Goal: Task Accomplishment & Management: Use online tool/utility

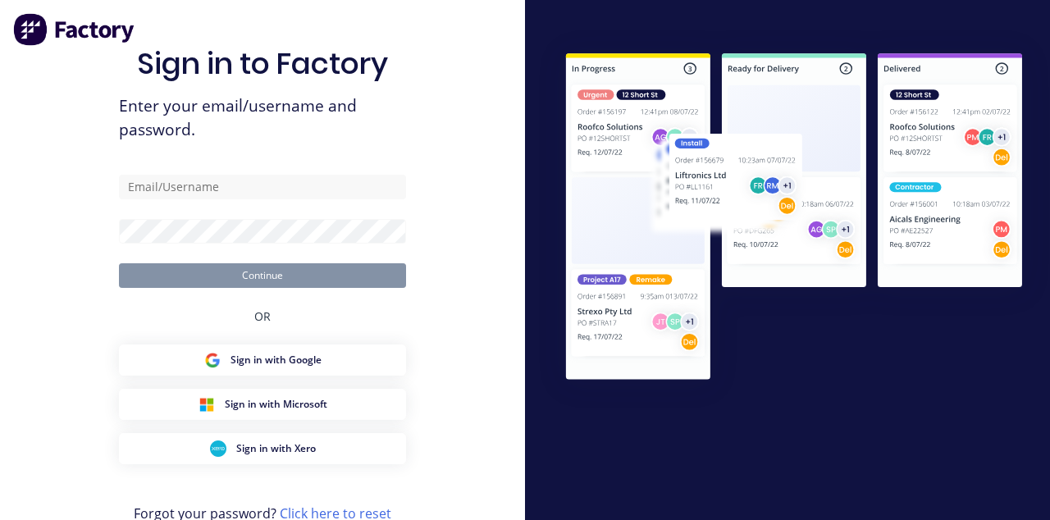
type input "[EMAIL_ADDRESS][DOMAIN_NAME]"
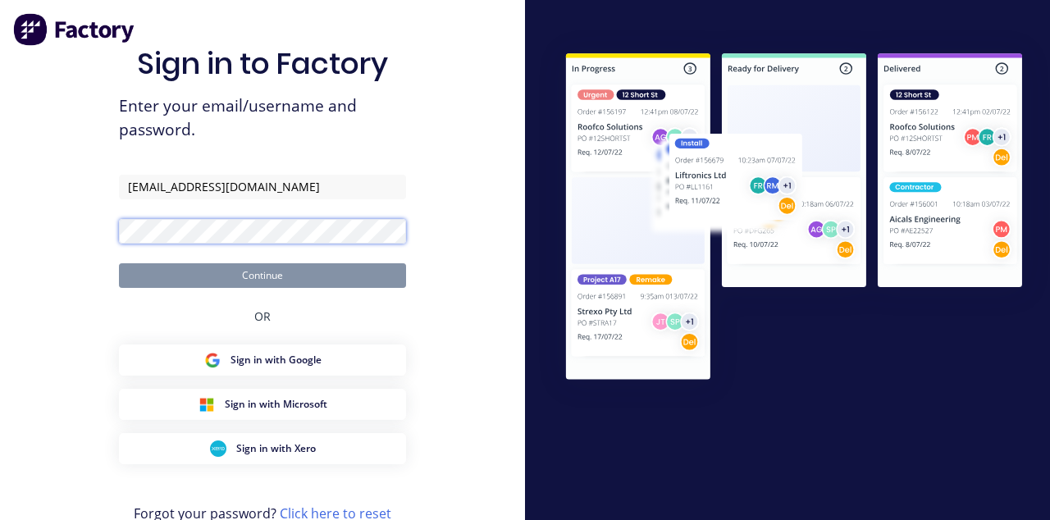
click at [119, 263] on button "Continue" at bounding box center [262, 275] width 287 height 25
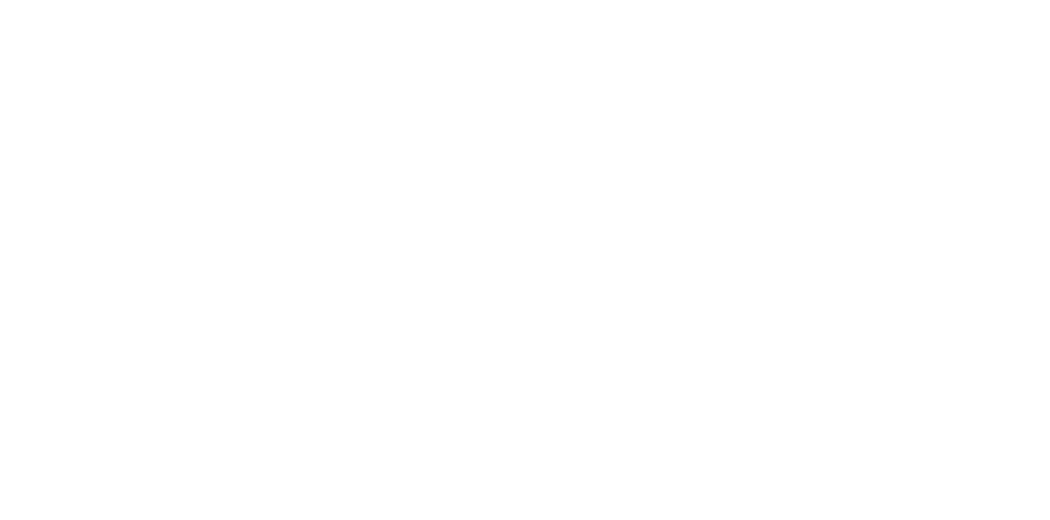
click at [152, 220] on div "Tracking" at bounding box center [129, 225] width 45 height 15
click at [697, 464] on button "button" at bounding box center [687, 463] width 21 height 21
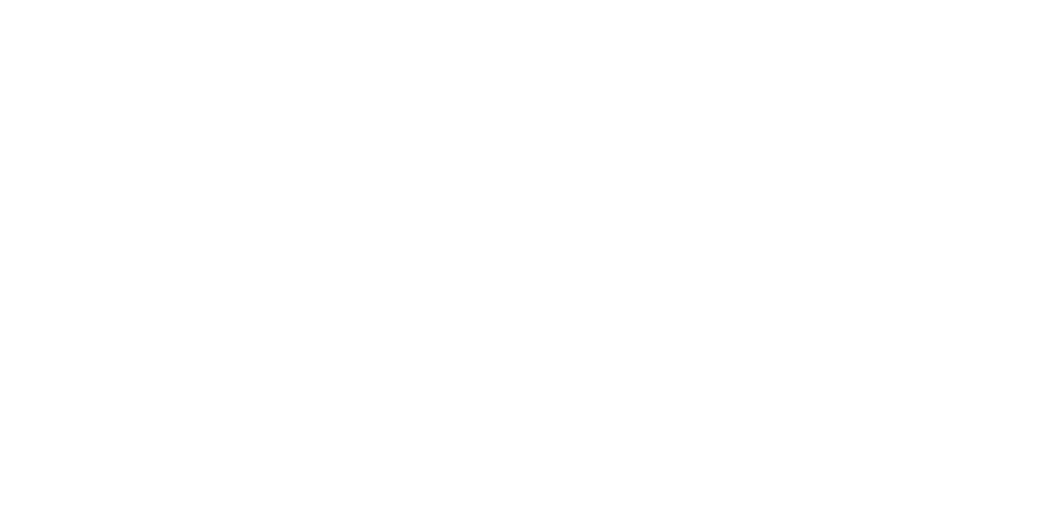
click at [152, 226] on div "Tracking" at bounding box center [129, 225] width 45 height 15
click at [682, 469] on button "button" at bounding box center [671, 463] width 21 height 21
click at [1049, 345] on div "Clock On Team Member Select... Clock On Cancel" at bounding box center [525, 260] width 1050 height 520
click at [1049, 519] on div "Clock On Team Member Select... Clock On Cancel" at bounding box center [525, 260] width 1050 height 520
click at [661, 85] on icon at bounding box center [657, 86] width 8 height 8
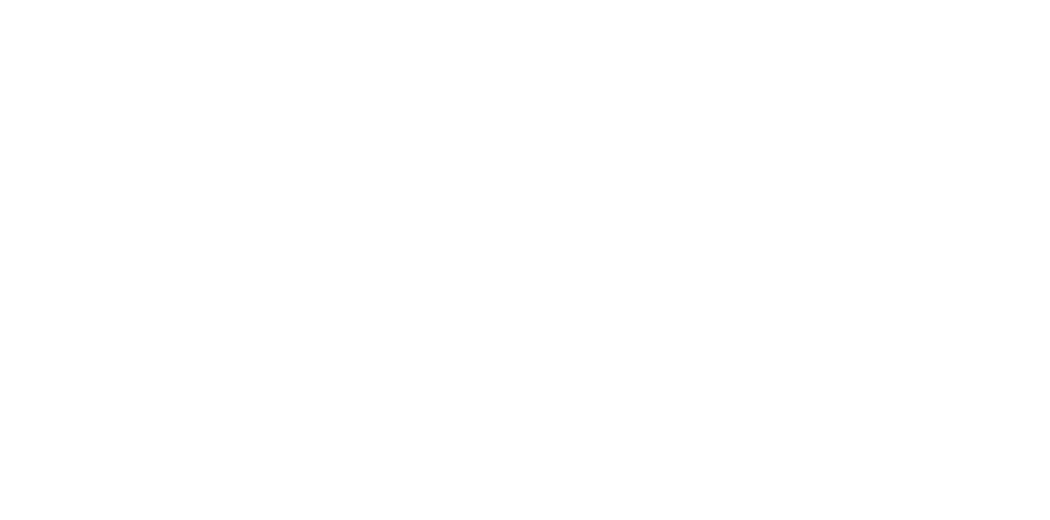
type input "m"
click at [519, 262] on button "Clock On" at bounding box center [473, 260] width 90 height 26
